Goal: Task Accomplishment & Management: Understand process/instructions

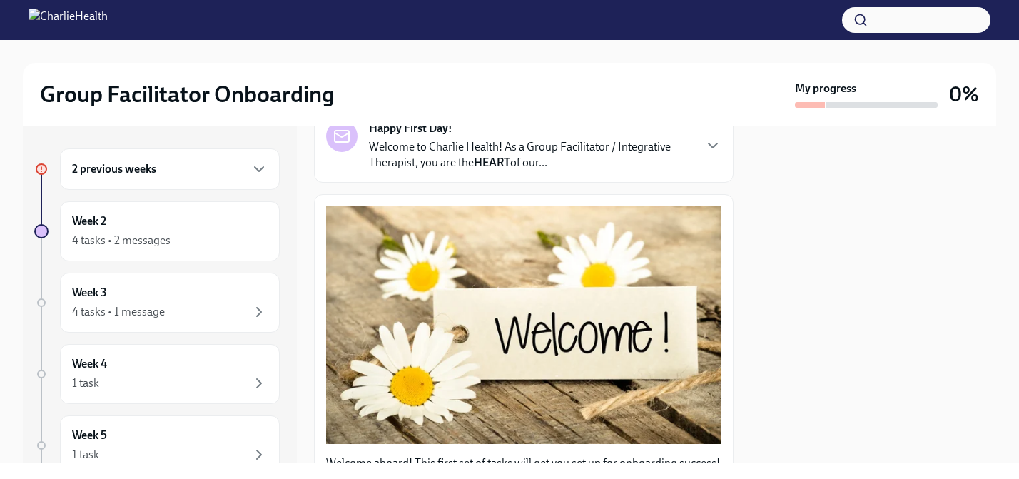
scroll to position [214, 0]
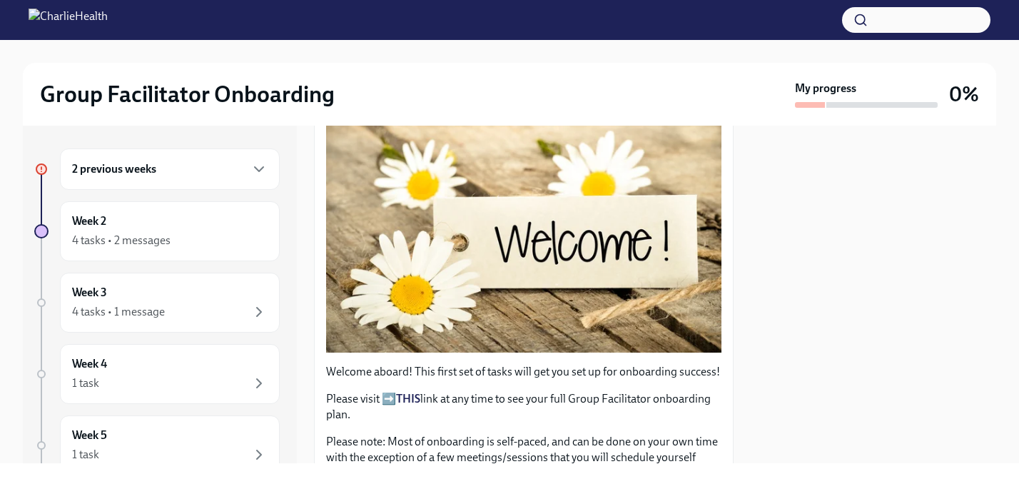
click at [140, 171] on h6 "2 previous weeks" at bounding box center [114, 169] width 84 height 16
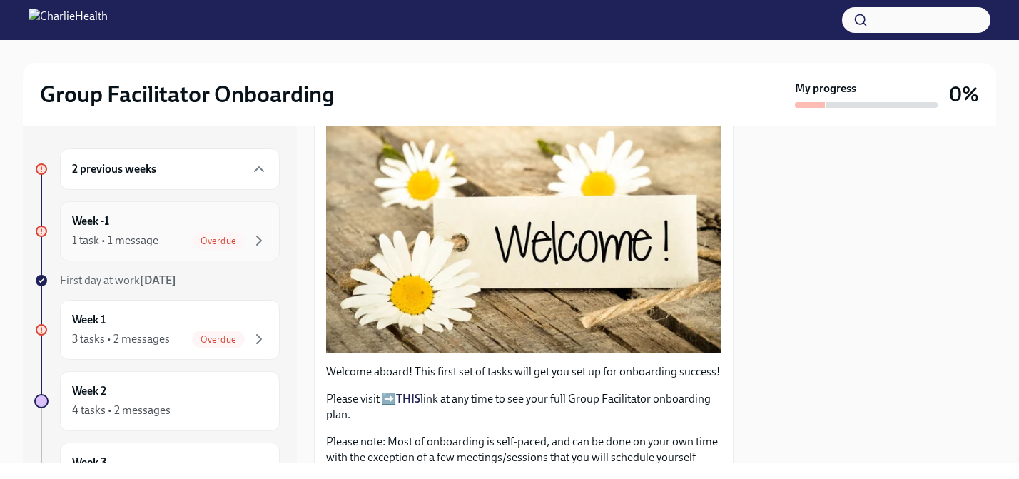
click at [124, 226] on div "Week -1 1 task • 1 message Overdue" at bounding box center [170, 231] width 196 height 36
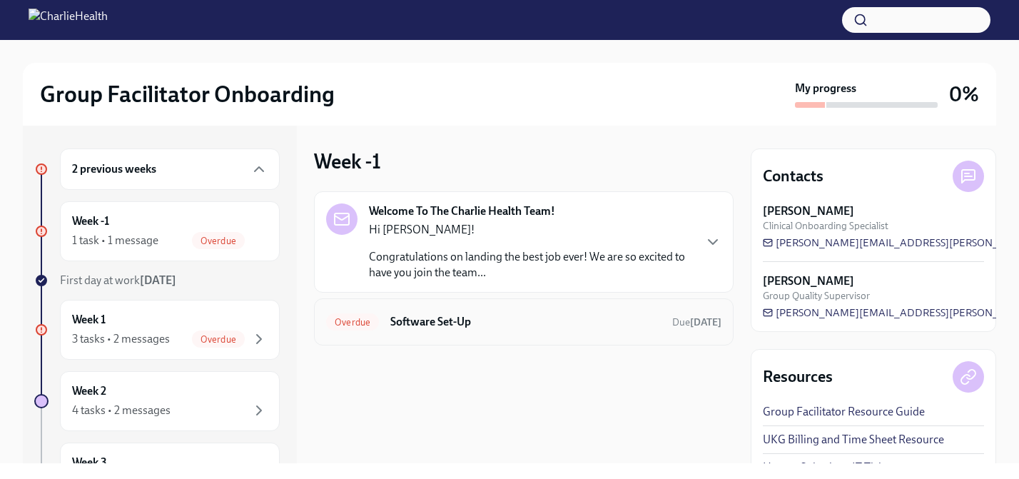
click at [442, 319] on h6 "Software Set-Up" at bounding box center [525, 322] width 270 height 16
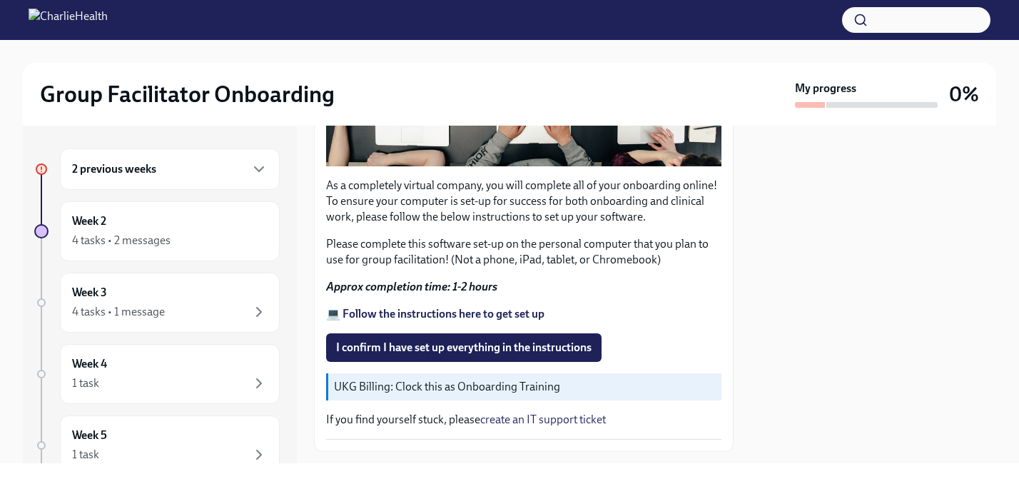
scroll to position [428, 0]
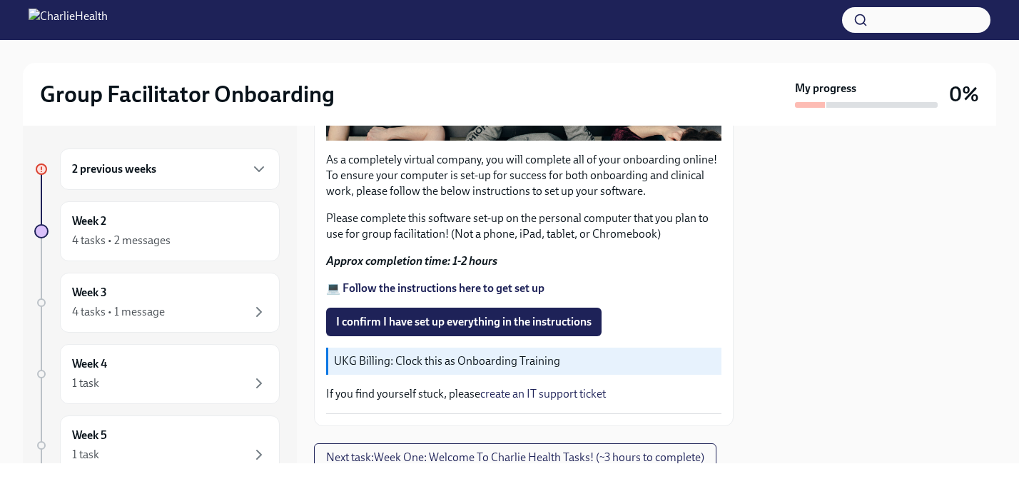
click at [445, 281] on strong "💻 Follow the instructions here to get set up" at bounding box center [435, 288] width 218 height 14
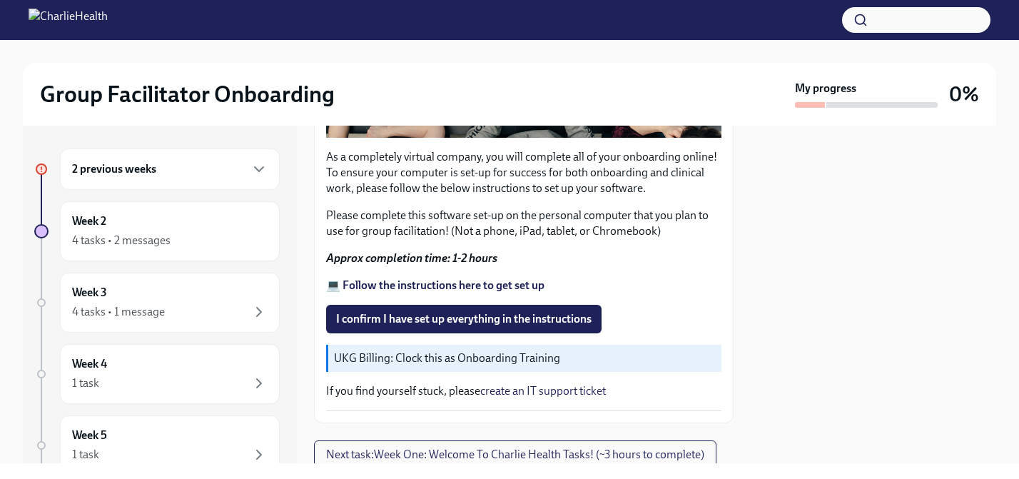
scroll to position [474, 0]
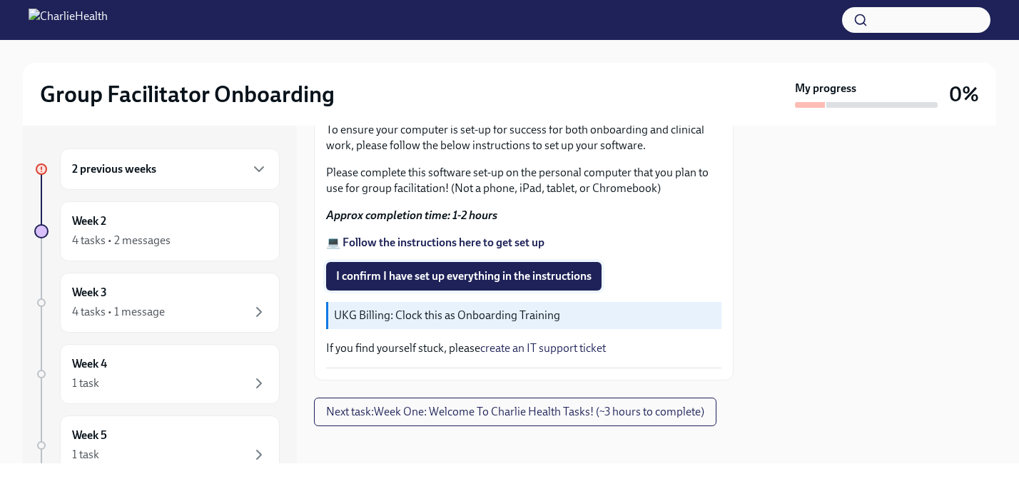
click at [519, 269] on span "I confirm I have set up everything in the instructions" at bounding box center [463, 276] width 255 height 14
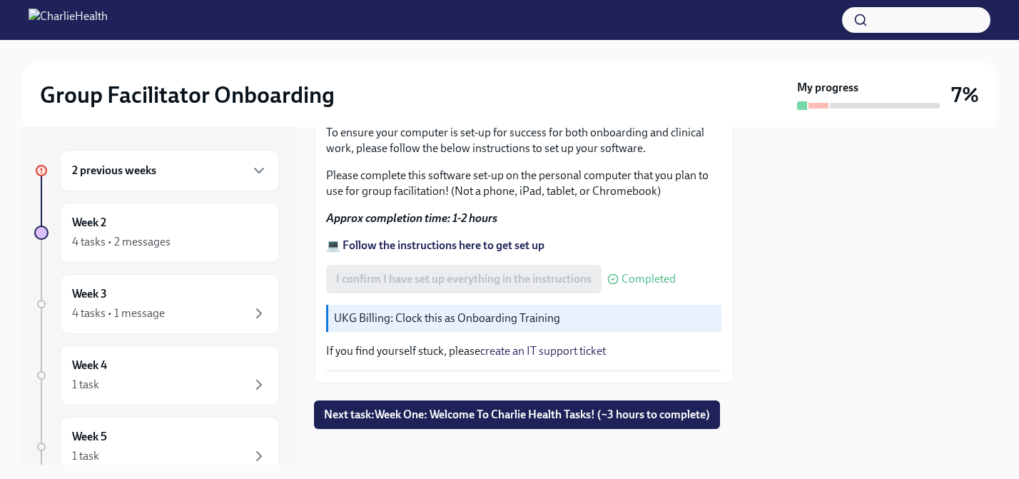
scroll to position [485, 0]
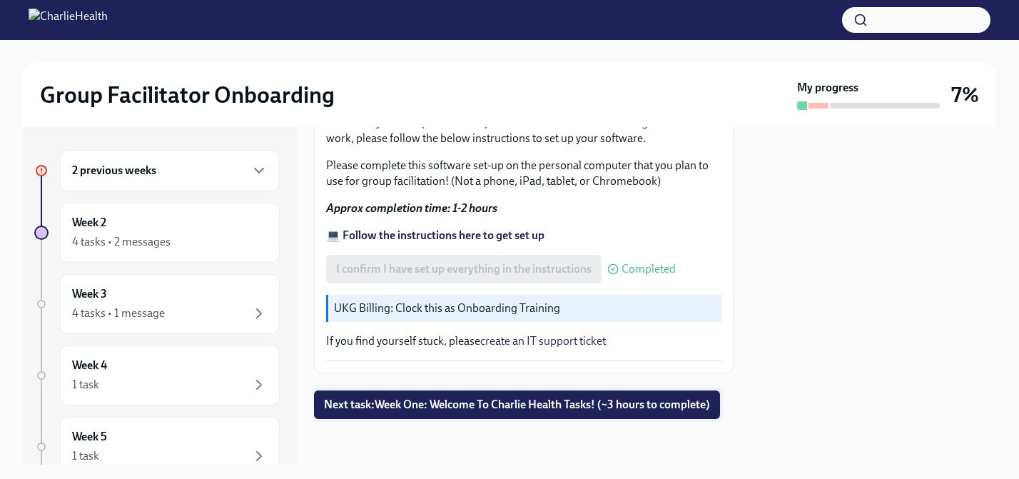
click at [497, 398] on span "Next task : Week One: Welcome To Charlie Health Tasks! (~3 hours to complete)" at bounding box center [517, 405] width 386 height 14
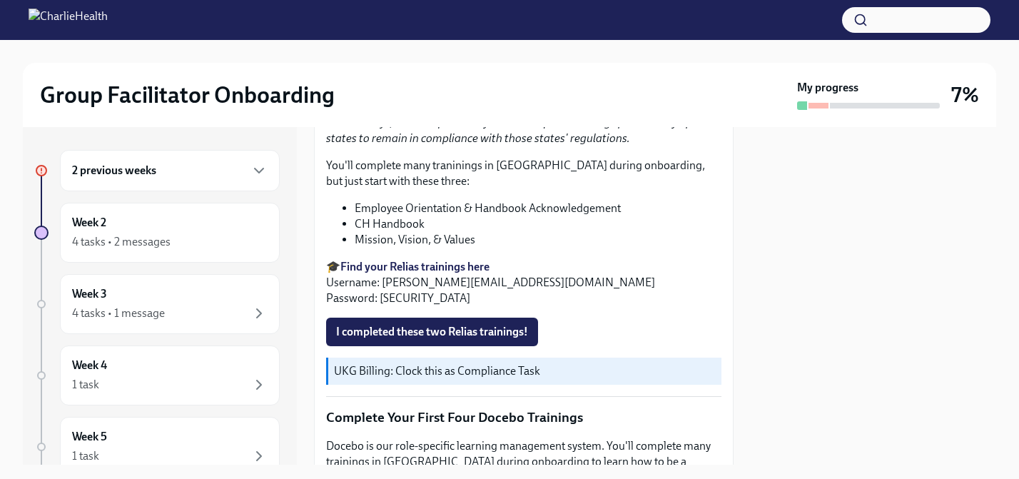
scroll to position [1570, 0]
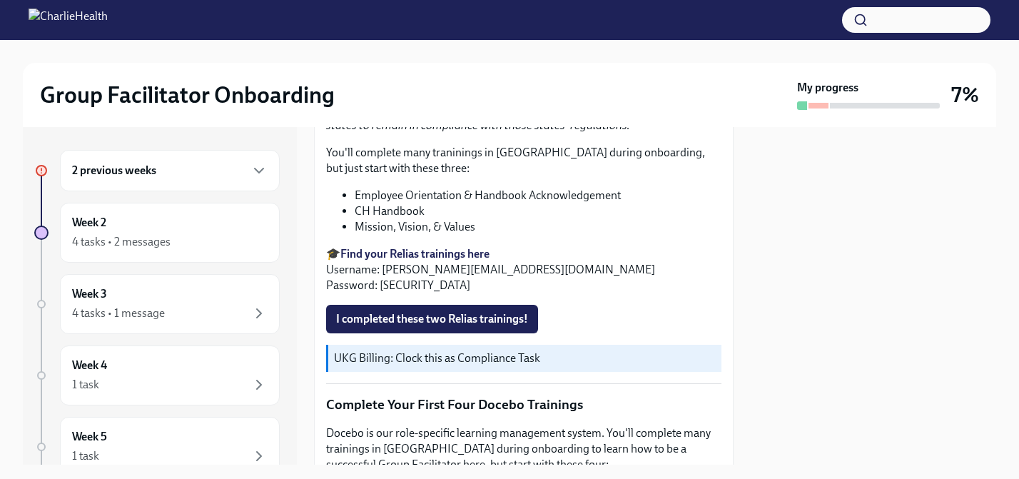
click at [415, 202] on li "Employee Orientation & Handbook Acknowledgement" at bounding box center [538, 196] width 367 height 16
click at [393, 260] on strong "Find your Relias trainings here" at bounding box center [414, 254] width 149 height 14
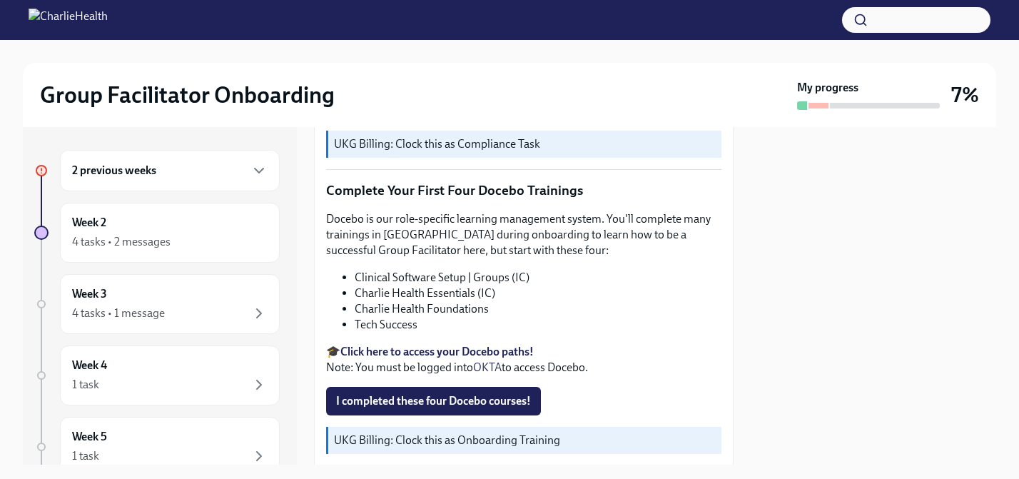
scroll to position [1897, 0]
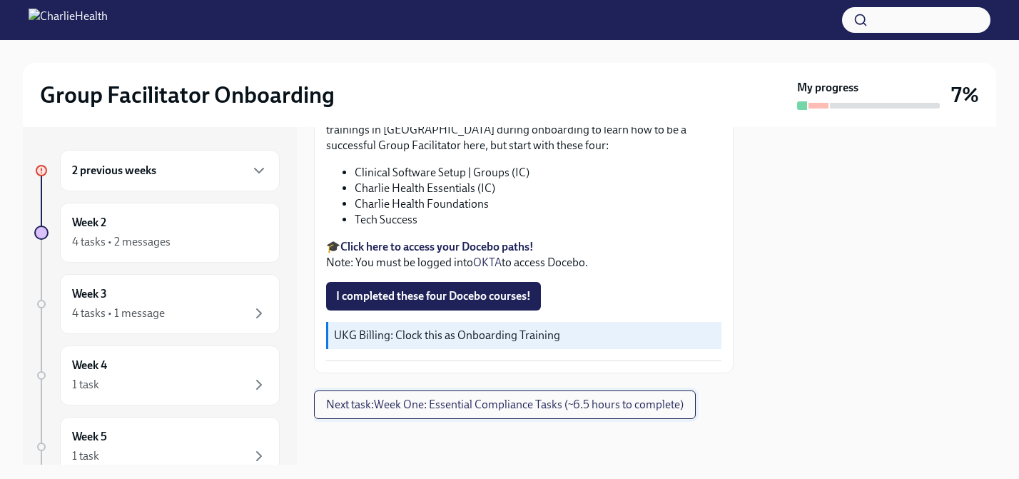
click at [562, 405] on span "Next task : Week One: Essential Compliance Tasks (~6.5 hours to complete)" at bounding box center [505, 405] width 358 height 14
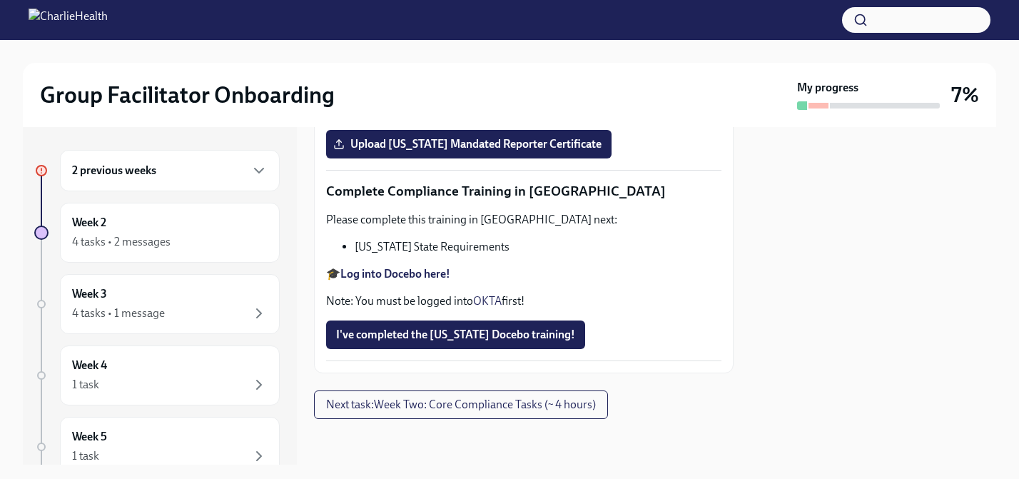
scroll to position [3244, 0]
click at [428, 403] on span "Next task : Week Two: Core Compliance Tasks (~ 4 hours)" at bounding box center [461, 405] width 270 height 14
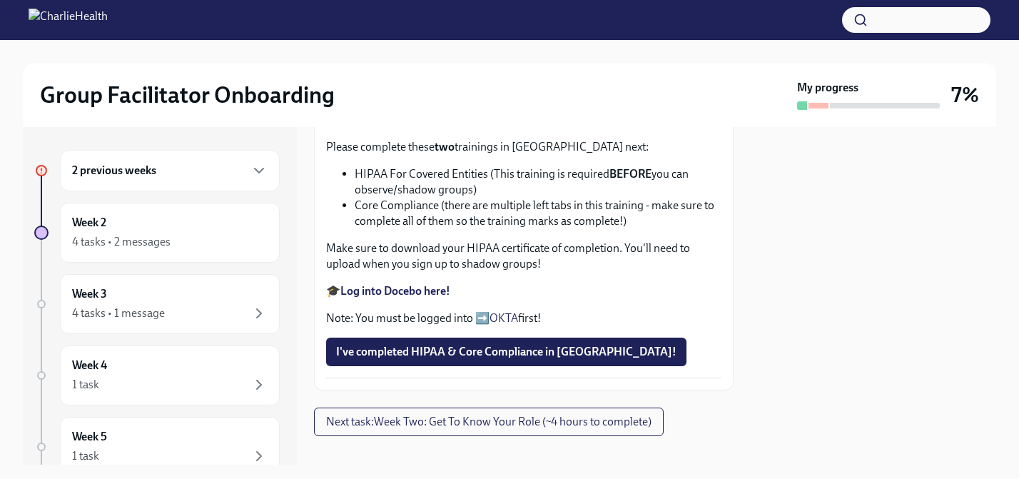
scroll to position [571, 0]
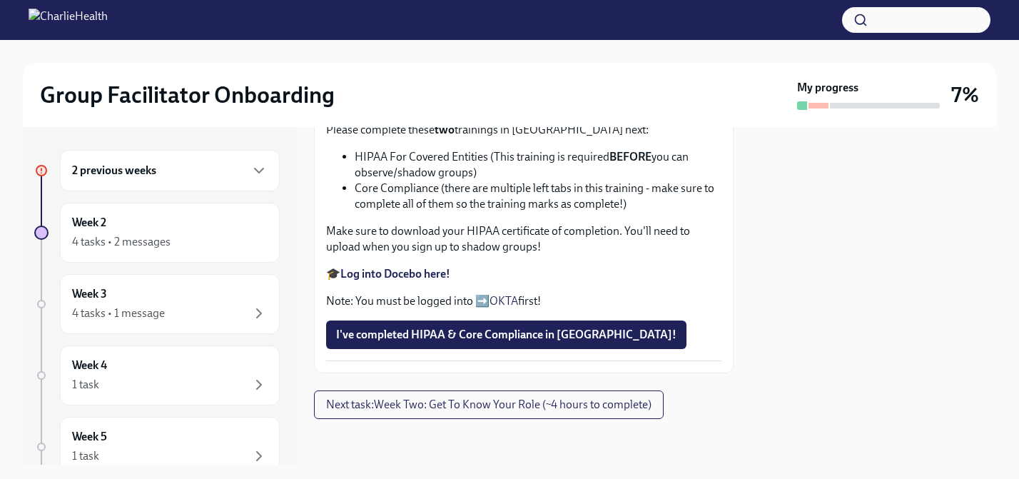
click at [182, 169] on div "2 previous weeks" at bounding box center [170, 170] width 196 height 17
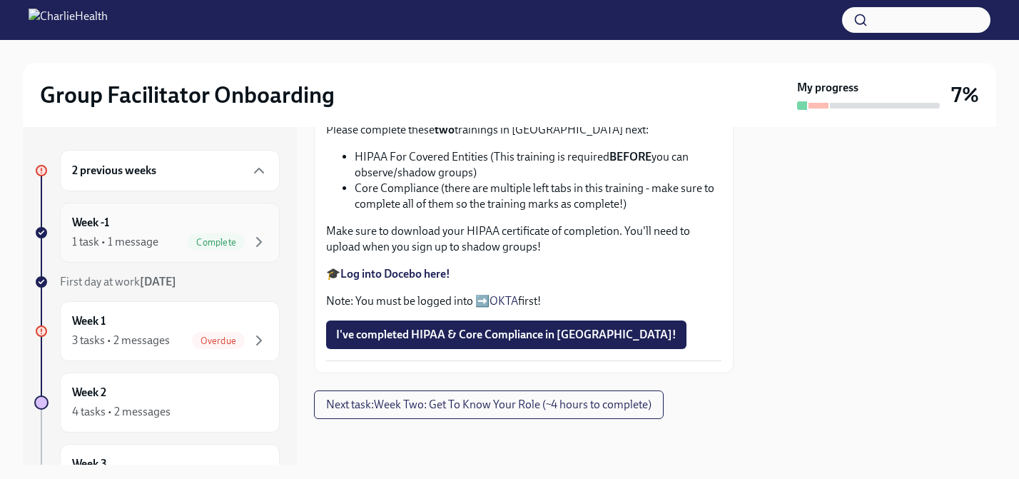
click at [139, 230] on div "Week -1 1 task • 1 message Complete" at bounding box center [170, 233] width 196 height 36
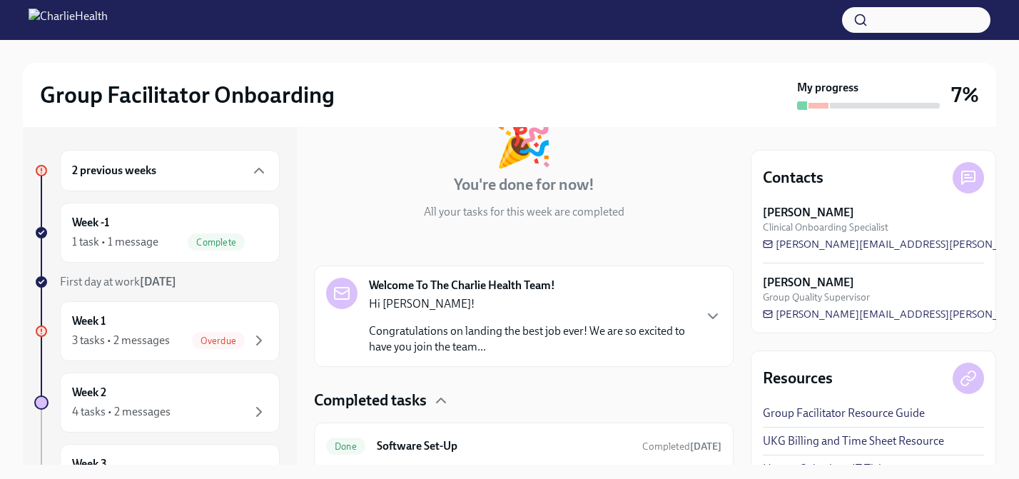
scroll to position [76, 0]
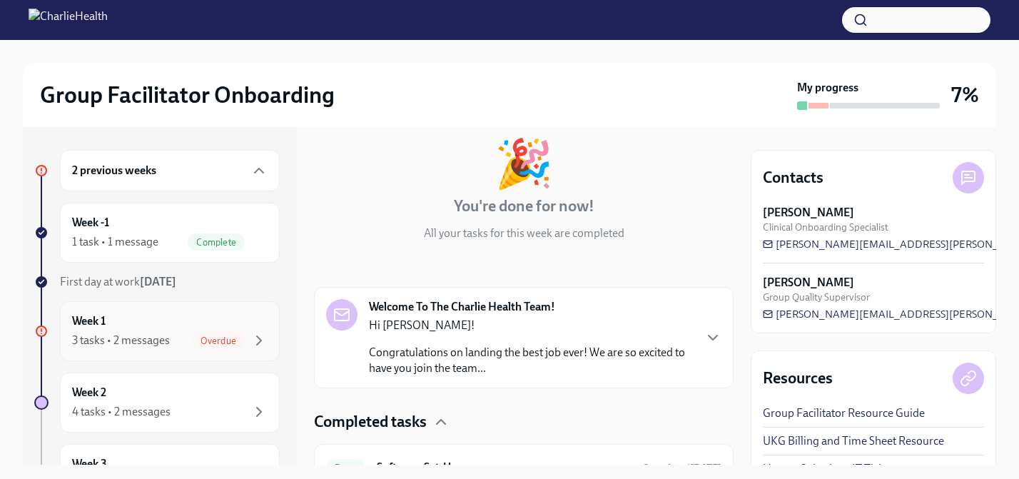
click at [146, 311] on div "Week 1 3 tasks • 2 messages Overdue" at bounding box center [170, 331] width 220 height 60
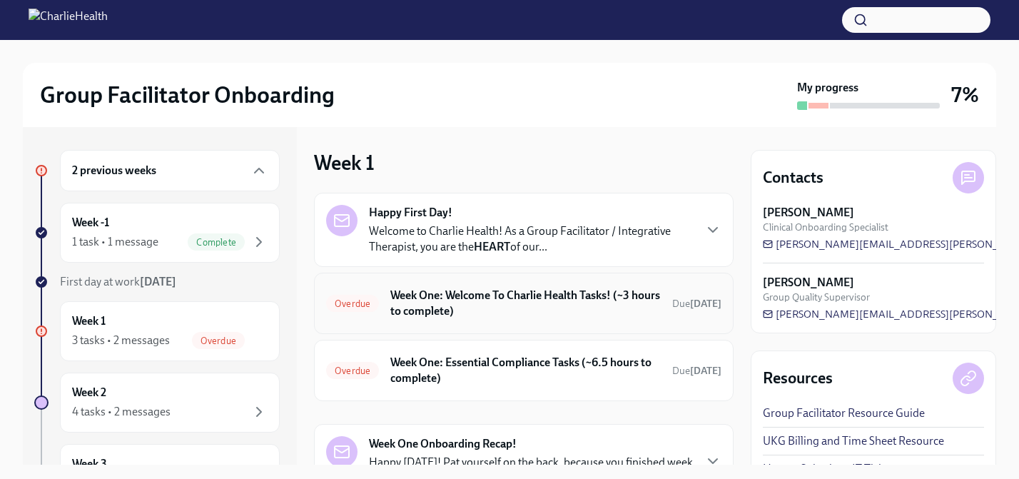
click at [538, 290] on h6 "Week One: Welcome To Charlie Health Tasks! (~3 hours to complete)" at bounding box center [525, 303] width 270 height 31
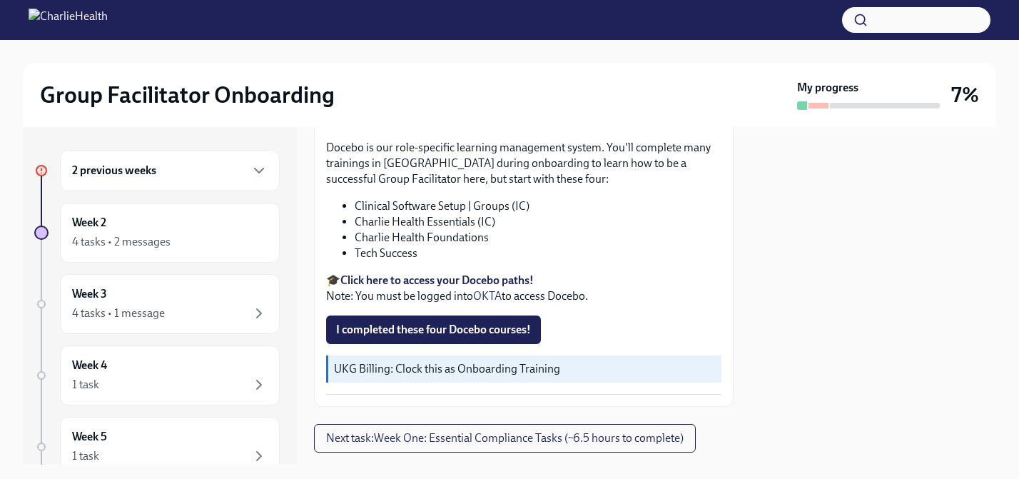
scroll to position [1897, 0]
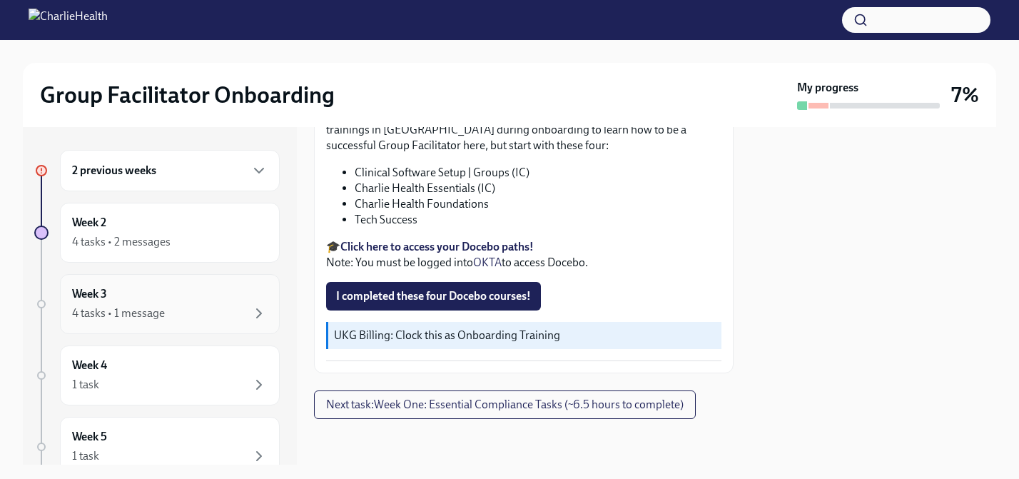
click at [200, 311] on div "4 tasks • 1 message" at bounding box center [170, 313] width 196 height 17
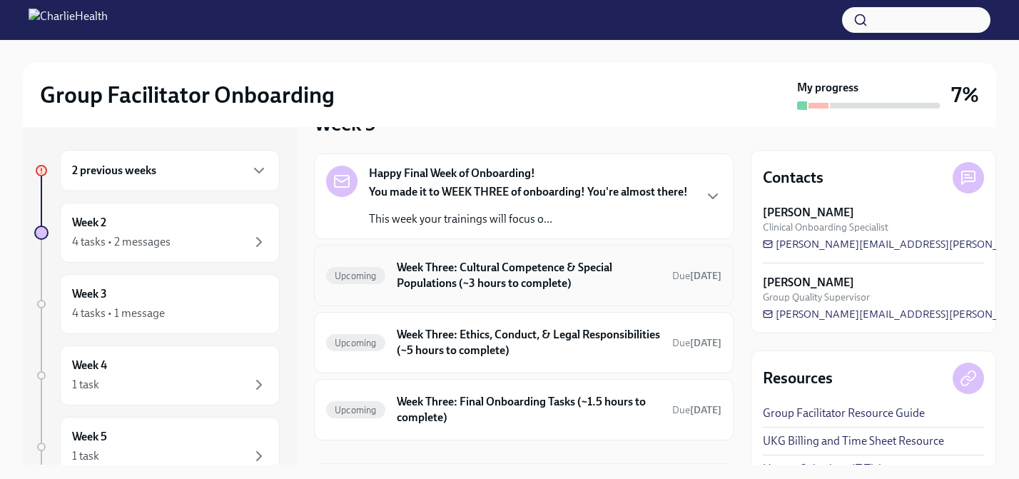
scroll to position [71, 0]
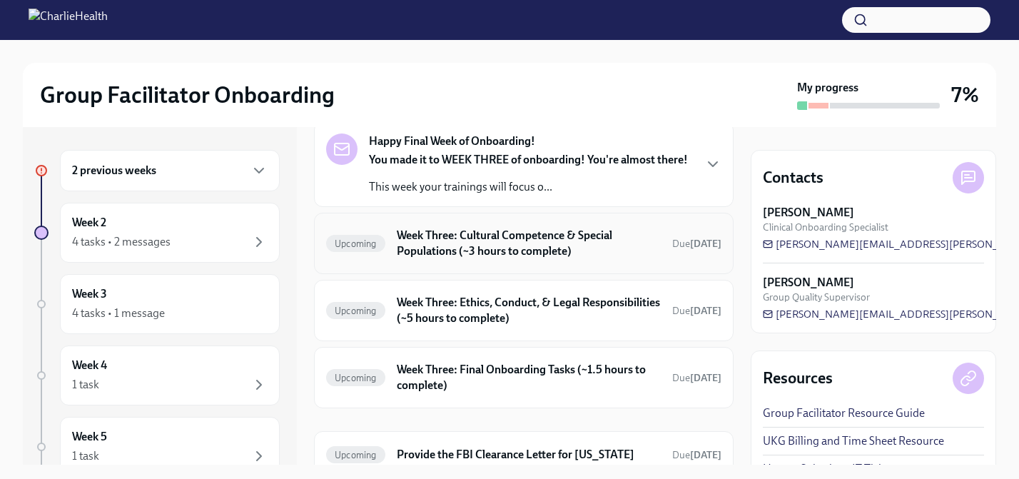
click at [594, 259] on h6 "Week Three: Cultural Competence & Special Populations (~3 hours to complete)" at bounding box center [529, 243] width 264 height 31
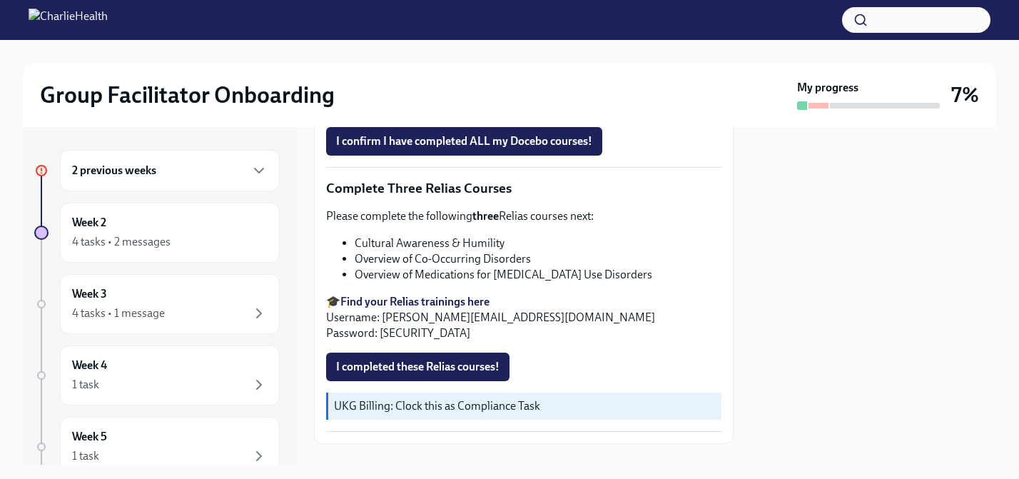
scroll to position [1142, 0]
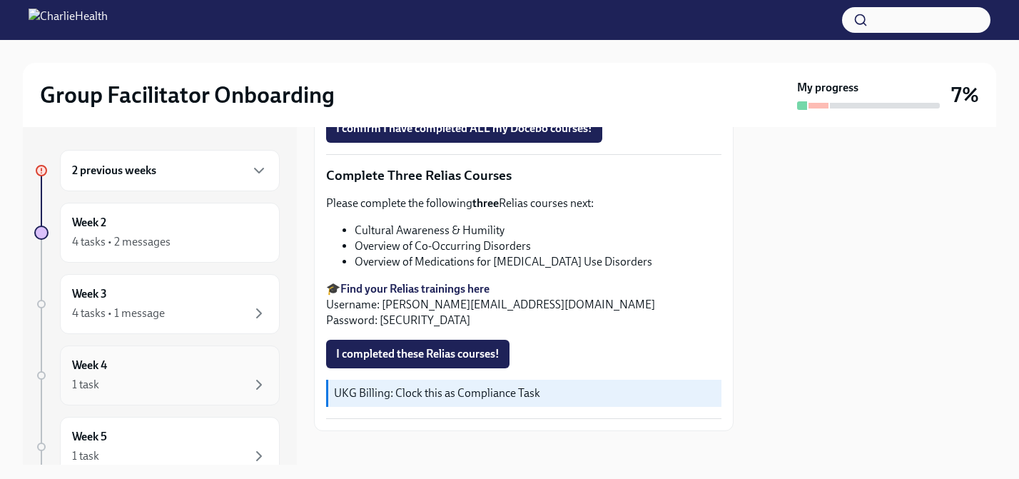
click at [186, 370] on div "Week 4 1 task" at bounding box center [170, 376] width 196 height 36
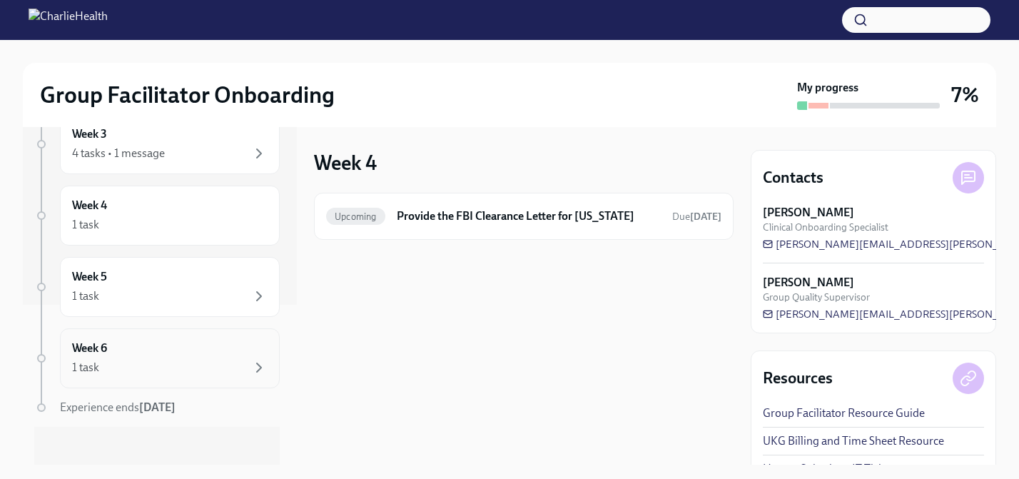
scroll to position [166, 0]
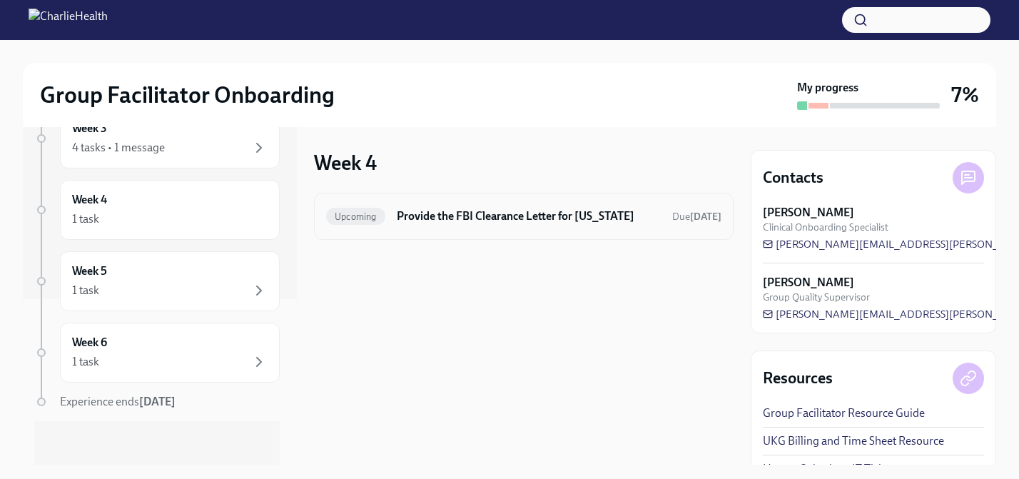
click at [457, 216] on h6 "Provide the FBI Clearance Letter for [US_STATE]" at bounding box center [529, 216] width 264 height 16
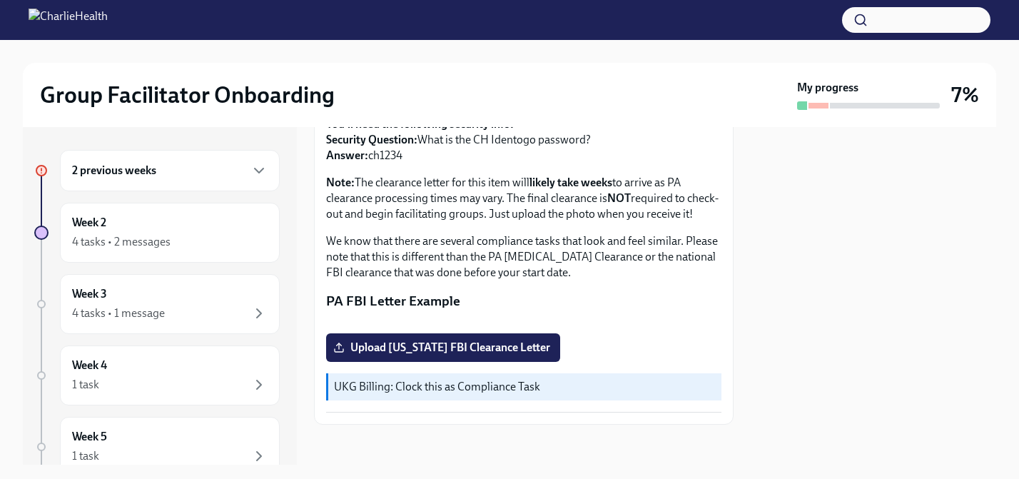
scroll to position [143, 0]
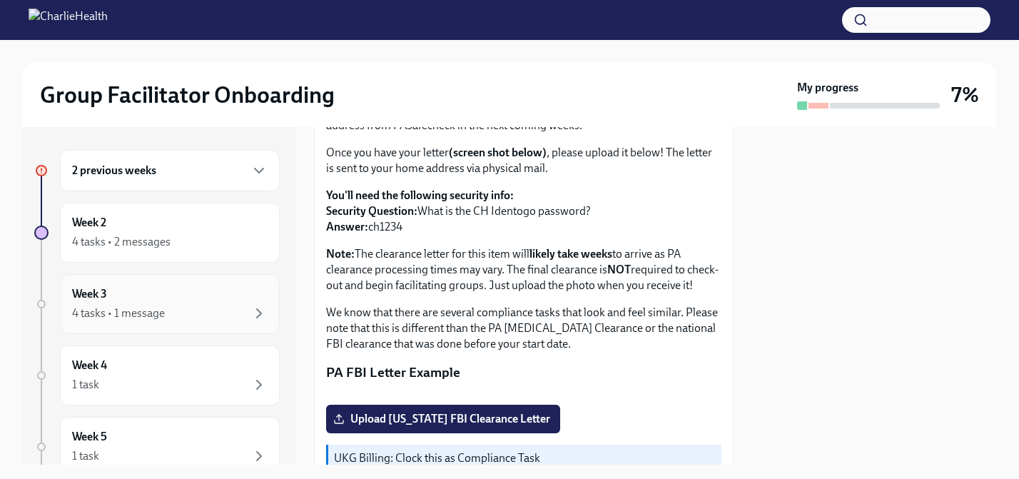
click at [149, 308] on div "4 tasks • 1 message" at bounding box center [118, 313] width 93 height 16
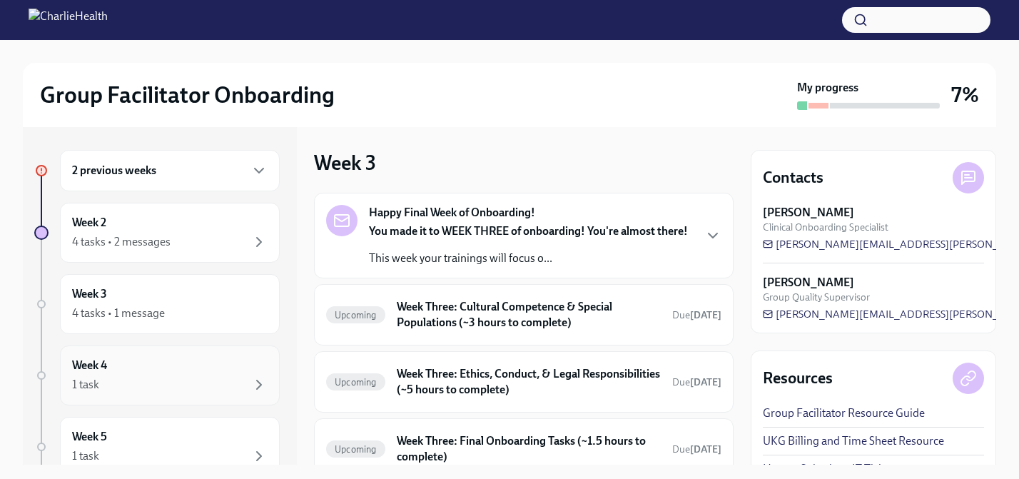
click at [151, 370] on div "Week 4 1 task" at bounding box center [170, 376] width 196 height 36
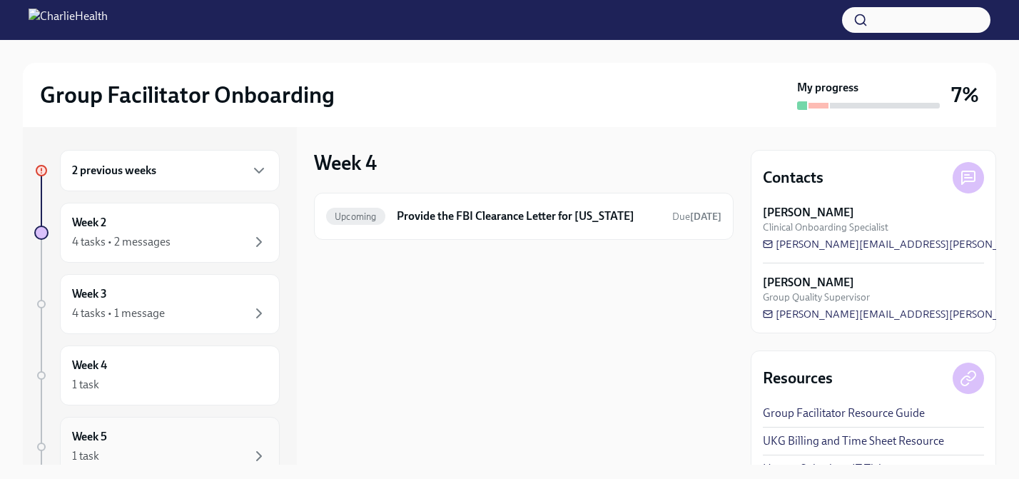
click at [123, 425] on div "Week 5 1 task" at bounding box center [170, 447] width 220 height 60
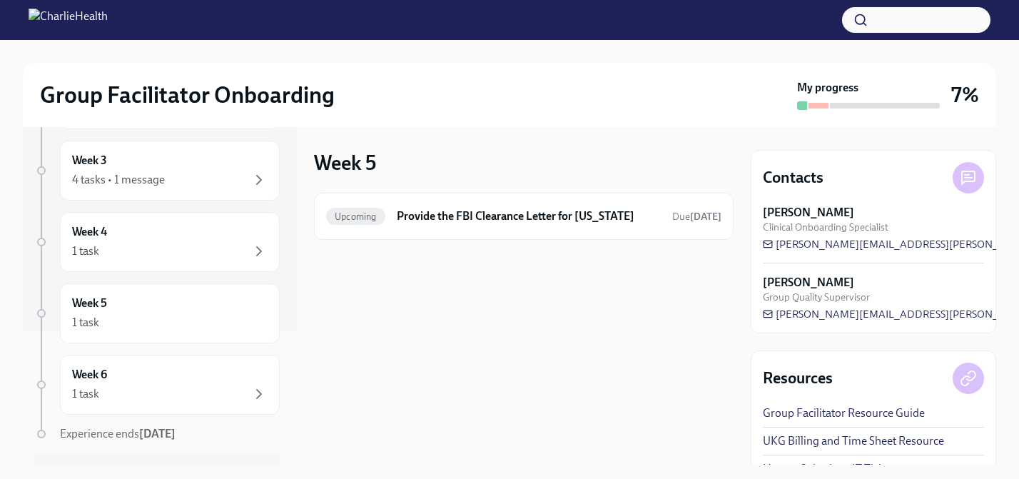
scroll to position [143, 0]
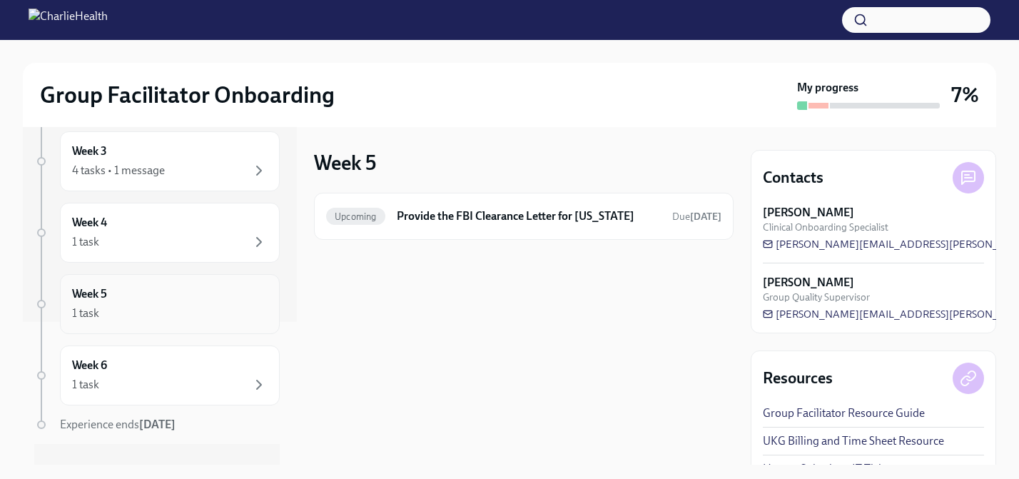
click at [133, 298] on div "Week 5 1 task" at bounding box center [170, 304] width 196 height 36
click at [118, 376] on div "1 task" at bounding box center [170, 384] width 196 height 17
click at [83, 371] on h6 "Week 6" at bounding box center [89, 366] width 35 height 16
click at [106, 286] on h6 "Week 5" at bounding box center [89, 294] width 35 height 16
click at [127, 228] on div "Week 4 1 task" at bounding box center [170, 233] width 196 height 36
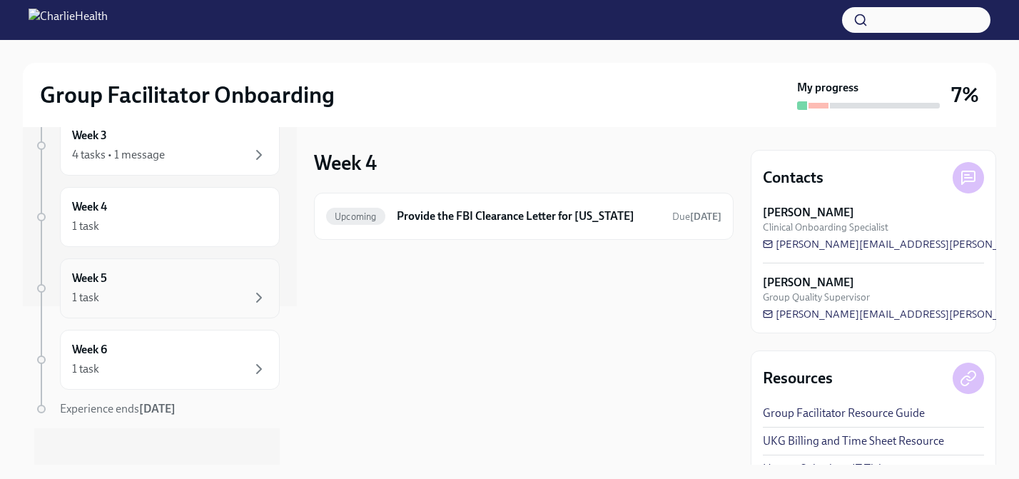
scroll to position [166, 0]
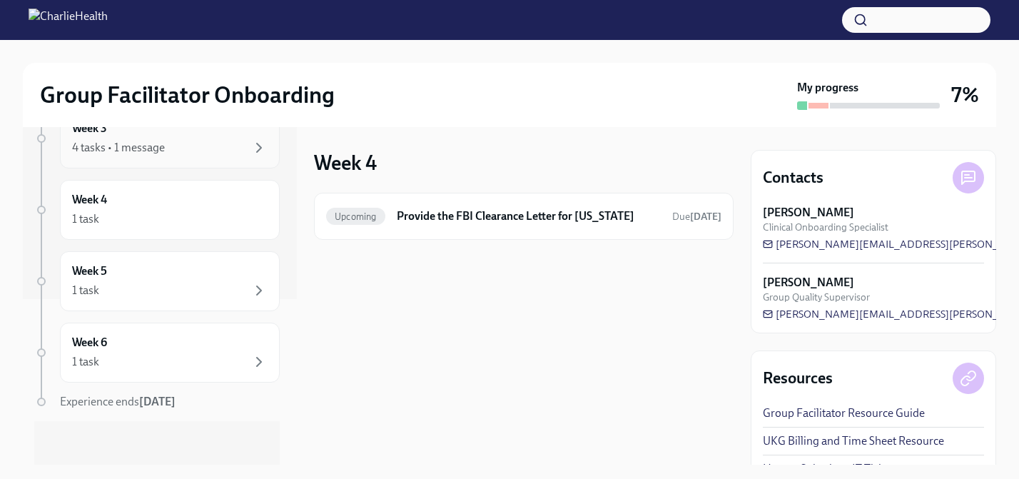
click at [114, 148] on div "4 tasks • 1 message" at bounding box center [118, 148] width 93 height 16
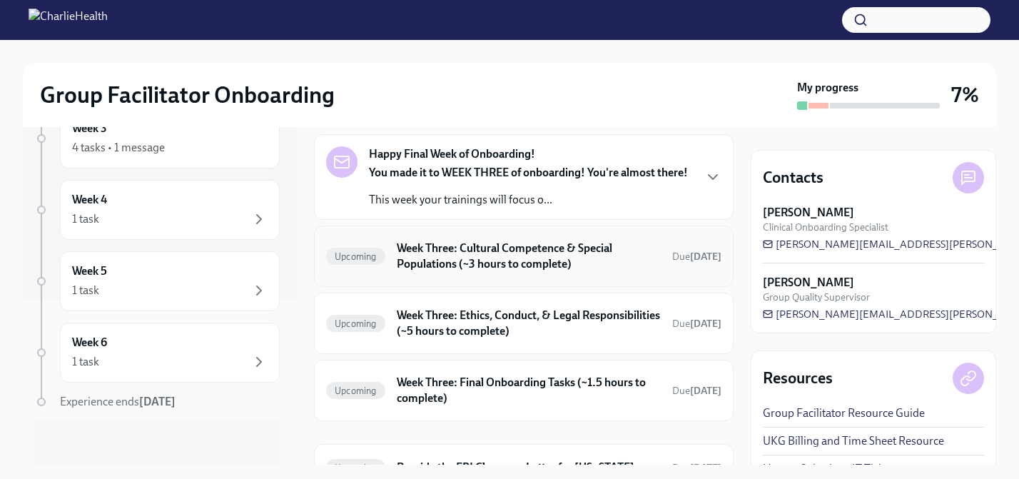
scroll to position [143, 0]
